Goal: Check status

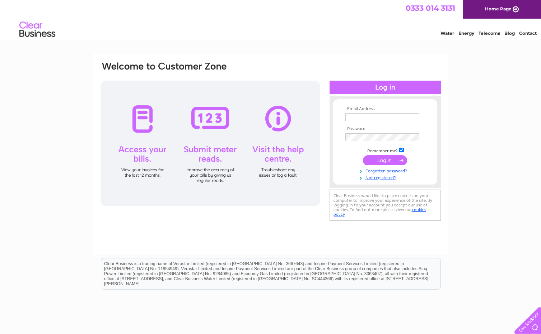
type input "[EMAIL_ADDRESS][DOMAIN_NAME]"
click at [385, 162] on input "submit" at bounding box center [385, 160] width 44 height 10
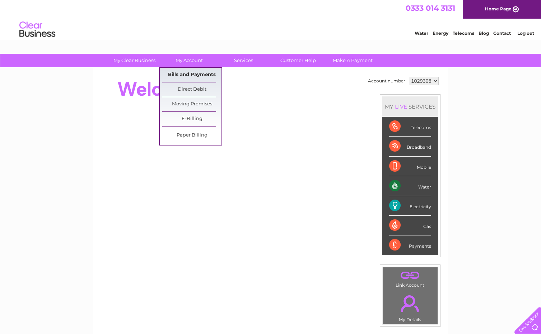
click at [189, 70] on link "Bills and Payments" at bounding box center [191, 75] width 59 height 14
click at [191, 72] on link "Bills and Payments" at bounding box center [191, 75] width 59 height 14
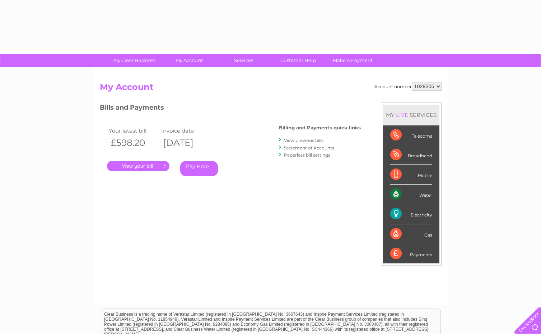
click at [142, 166] on link "." at bounding box center [138, 166] width 62 height 10
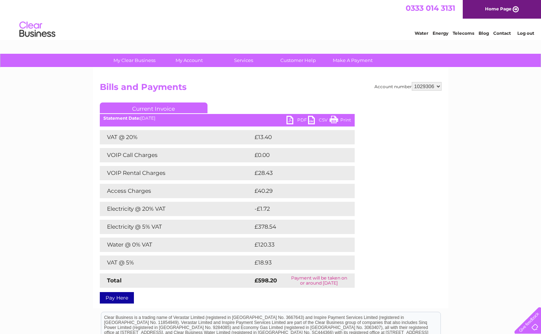
click at [297, 121] on link "PDF" at bounding box center [297, 121] width 22 height 10
